Goal: Task Accomplishment & Management: Manage account settings

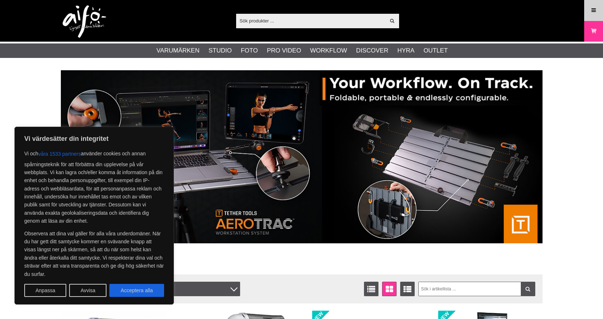
click at [594, 16] on link "Meny" at bounding box center [594, 10] width 18 height 17
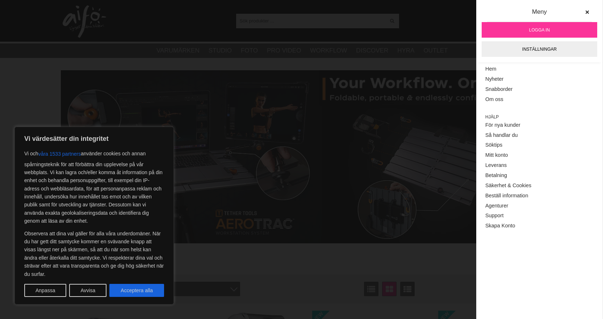
click at [534, 32] on span "Logga in" at bounding box center [539, 30] width 21 height 7
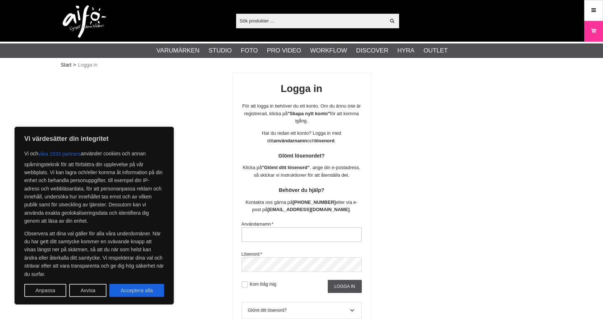
click at [310, 232] on input "text" at bounding box center [302, 234] width 120 height 14
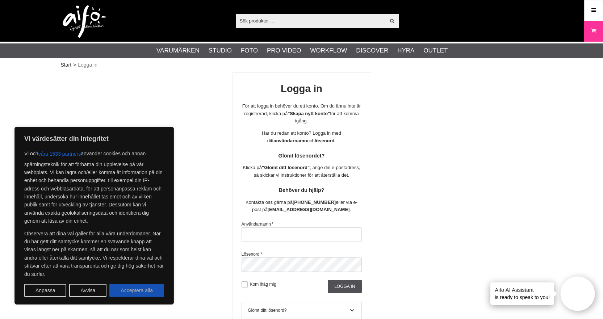
click at [156, 292] on button "Acceptera alla" at bounding box center [136, 290] width 55 height 13
checkbox input "true"
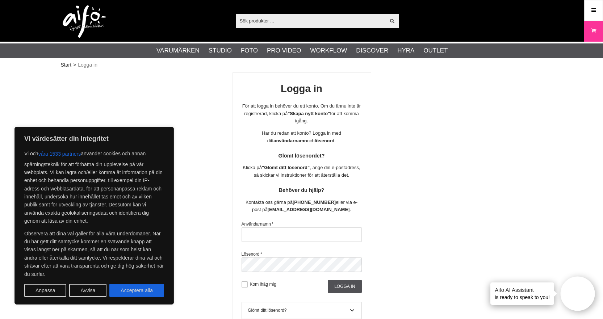
checkbox input "true"
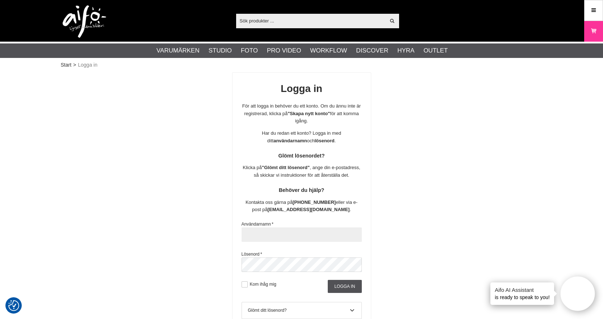
click at [253, 235] on input "text" at bounding box center [302, 234] width 120 height 14
type input "fredah"
click at [414, 284] on div "Logga in För att logga in behöver du ett konto. Om du ännu inte är registrerad,…" at bounding box center [302, 223] width 482 height 303
click at [348, 287] on input "Logga in" at bounding box center [345, 286] width 34 height 13
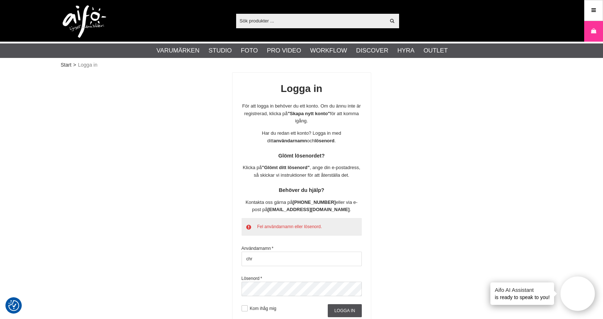
type input "chri"
drag, startPoint x: 234, startPoint y: 254, endPoint x: 171, endPoint y: 239, distance: 64.7
click at [171, 239] on div "Logga in För att logga in behöver du ett konto. Om du ännu inte är registrerad,…" at bounding box center [302, 235] width 482 height 327
click at [258, 259] on input "text" at bounding box center [302, 259] width 120 height 14
click at [269, 228] on span "Fel användarnamn eller lösenord." at bounding box center [289, 226] width 65 height 5
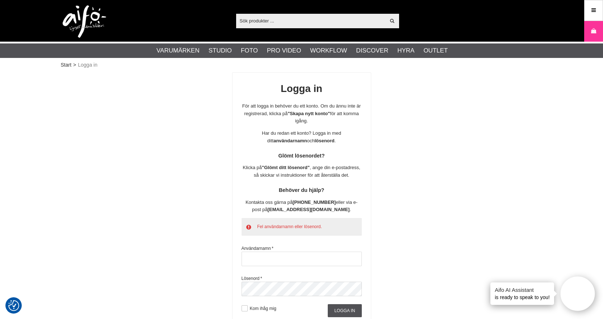
click at [269, 226] on span "Fel användarnamn eller lösenord." at bounding box center [289, 226] width 65 height 5
click at [257, 258] on input "text" at bounding box center [302, 259] width 120 height 14
type input "fredah"
click at [354, 310] on input "Logga in" at bounding box center [345, 310] width 34 height 13
click at [167, 281] on div "Logga in För att logga in behöver du ett konto. Om du ännu inte är registrerad,…" at bounding box center [302, 235] width 482 height 327
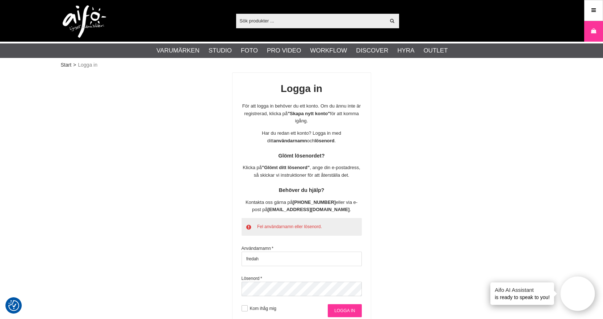
click at [355, 310] on input "Logga in" at bounding box center [345, 310] width 34 height 13
click at [344, 308] on input "Logga in" at bounding box center [345, 310] width 34 height 13
click at [275, 260] on input "fredah" at bounding box center [302, 259] width 120 height 14
drag, startPoint x: 275, startPoint y: 260, endPoint x: 196, endPoint y: 248, distance: 79.8
click at [196, 248] on div "Logga in För att logga in behöver du ett konto. Om du ännu inte är registrerad,…" at bounding box center [302, 235] width 482 height 327
